Goal: Task Accomplishment & Management: Manage account settings

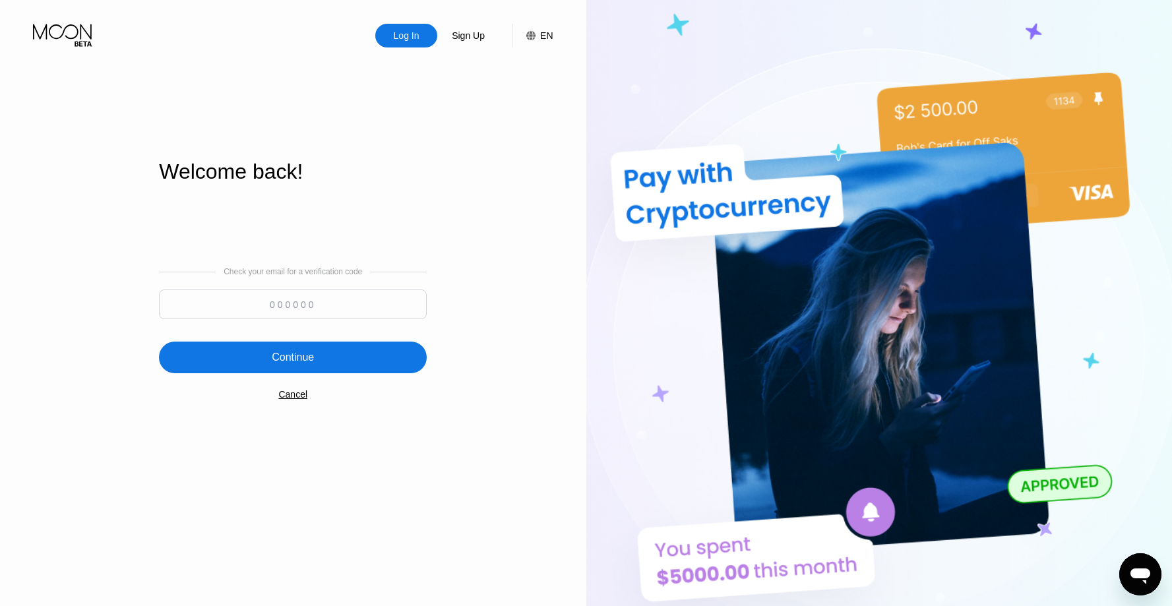
click at [286, 303] on input at bounding box center [293, 304] width 268 height 30
paste input "650911"
type input "650911"
click at [319, 358] on div "Continue" at bounding box center [293, 358] width 268 height 32
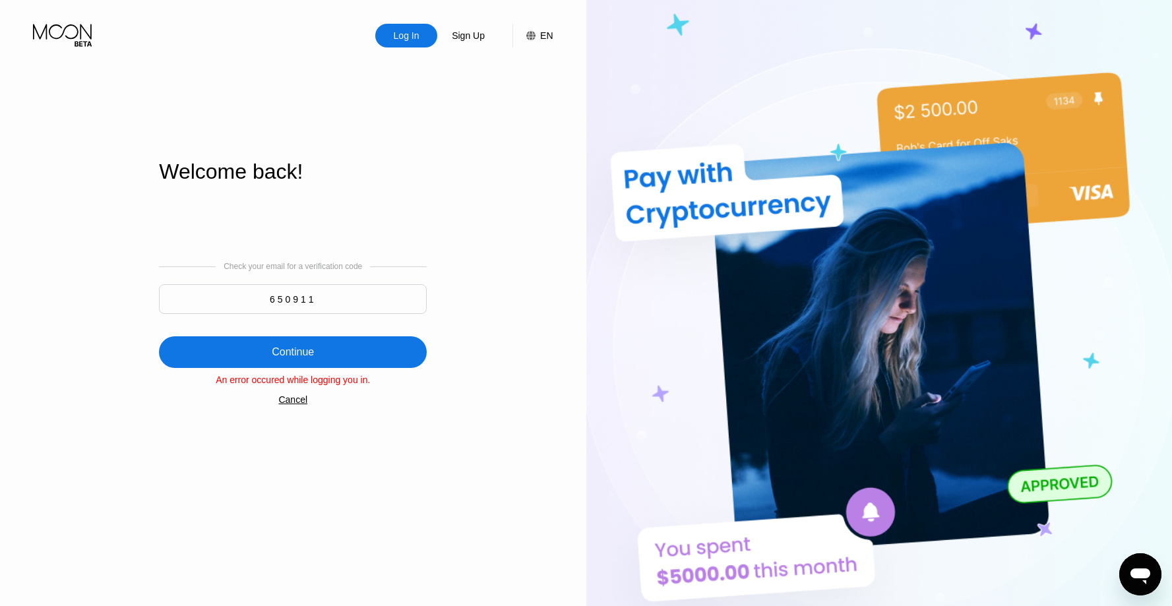
click at [305, 401] on div "Cancel" at bounding box center [292, 399] width 29 height 11
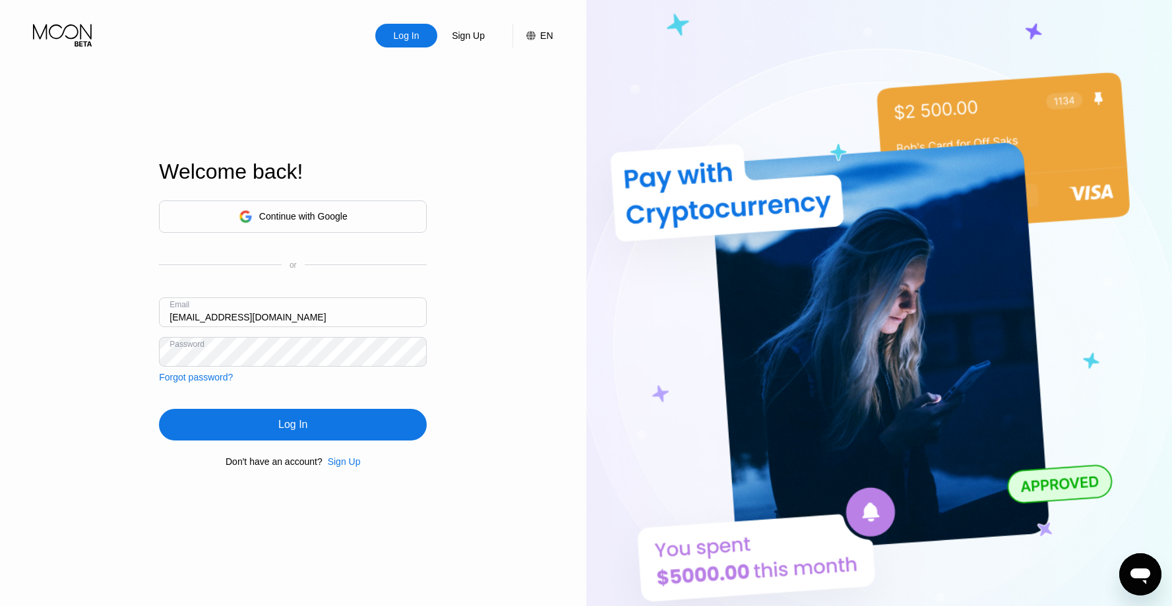
click at [375, 316] on input "[EMAIL_ADDRESS][DOMAIN_NAME]" at bounding box center [293, 312] width 268 height 30
click at [336, 424] on div "Log In" at bounding box center [293, 425] width 268 height 32
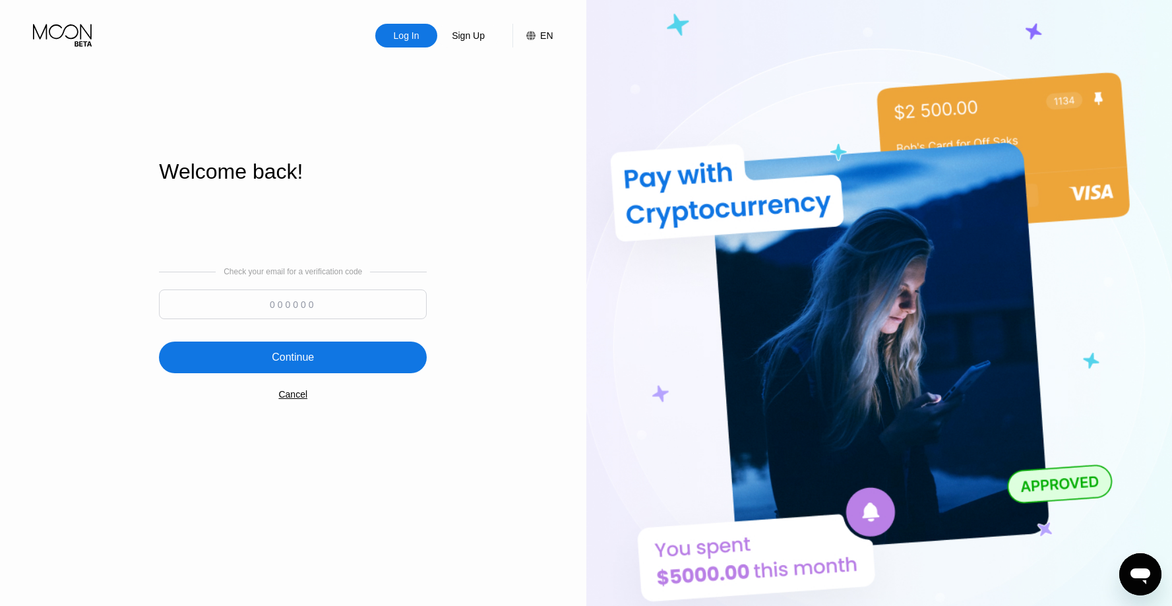
click at [318, 309] on input at bounding box center [293, 304] width 268 height 30
click at [314, 302] on input at bounding box center [293, 304] width 268 height 30
paste input "443756"
type input "443756"
click at [319, 361] on div "Continue" at bounding box center [293, 358] width 268 height 32
